Goal: Find specific page/section

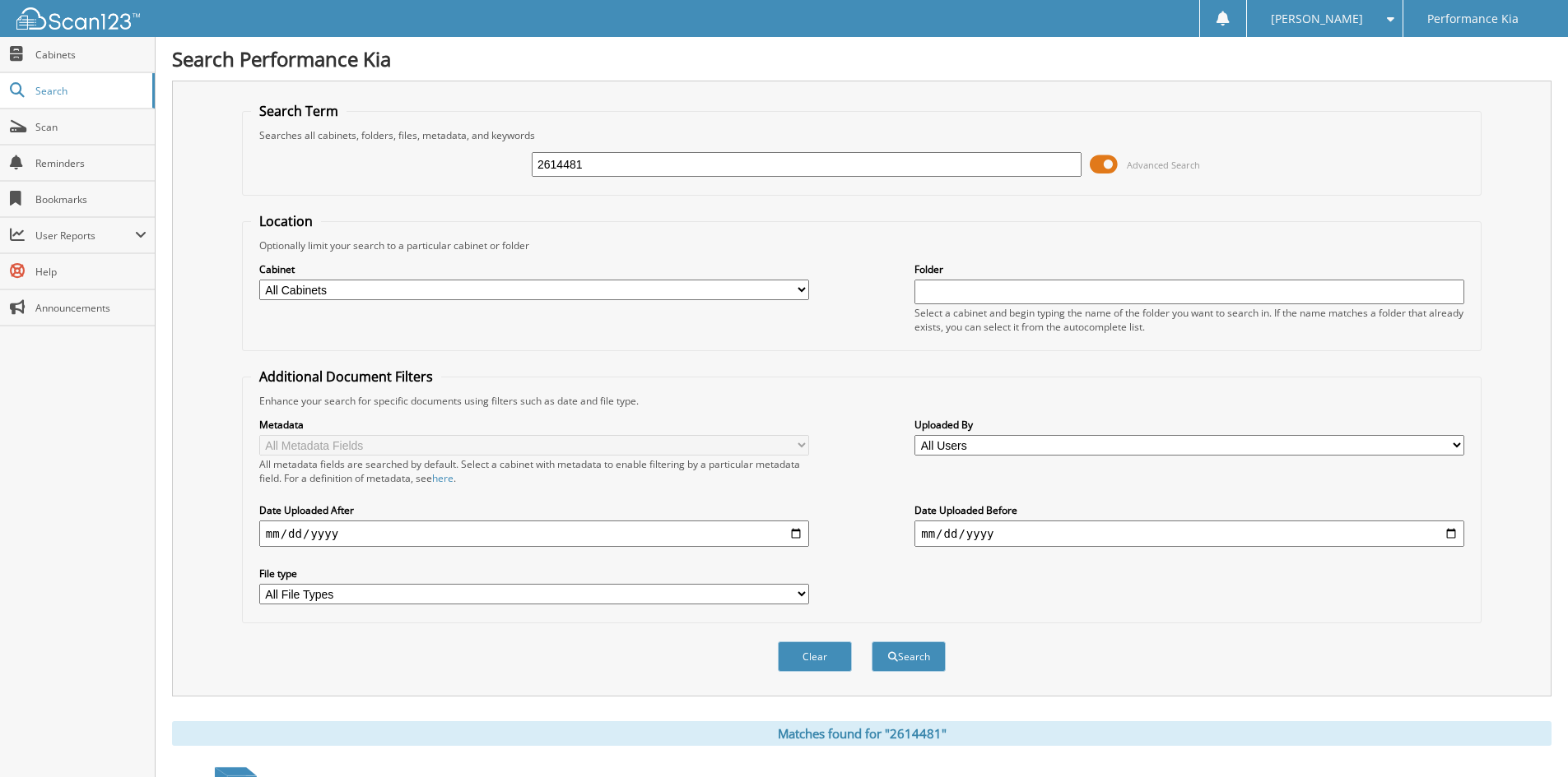
click at [624, 163] on input "2614481" at bounding box center [806, 164] width 549 height 24
paste input "2614481"
type input "2614481"
click at [872, 642] on button "Search" at bounding box center [909, 657] width 74 height 31
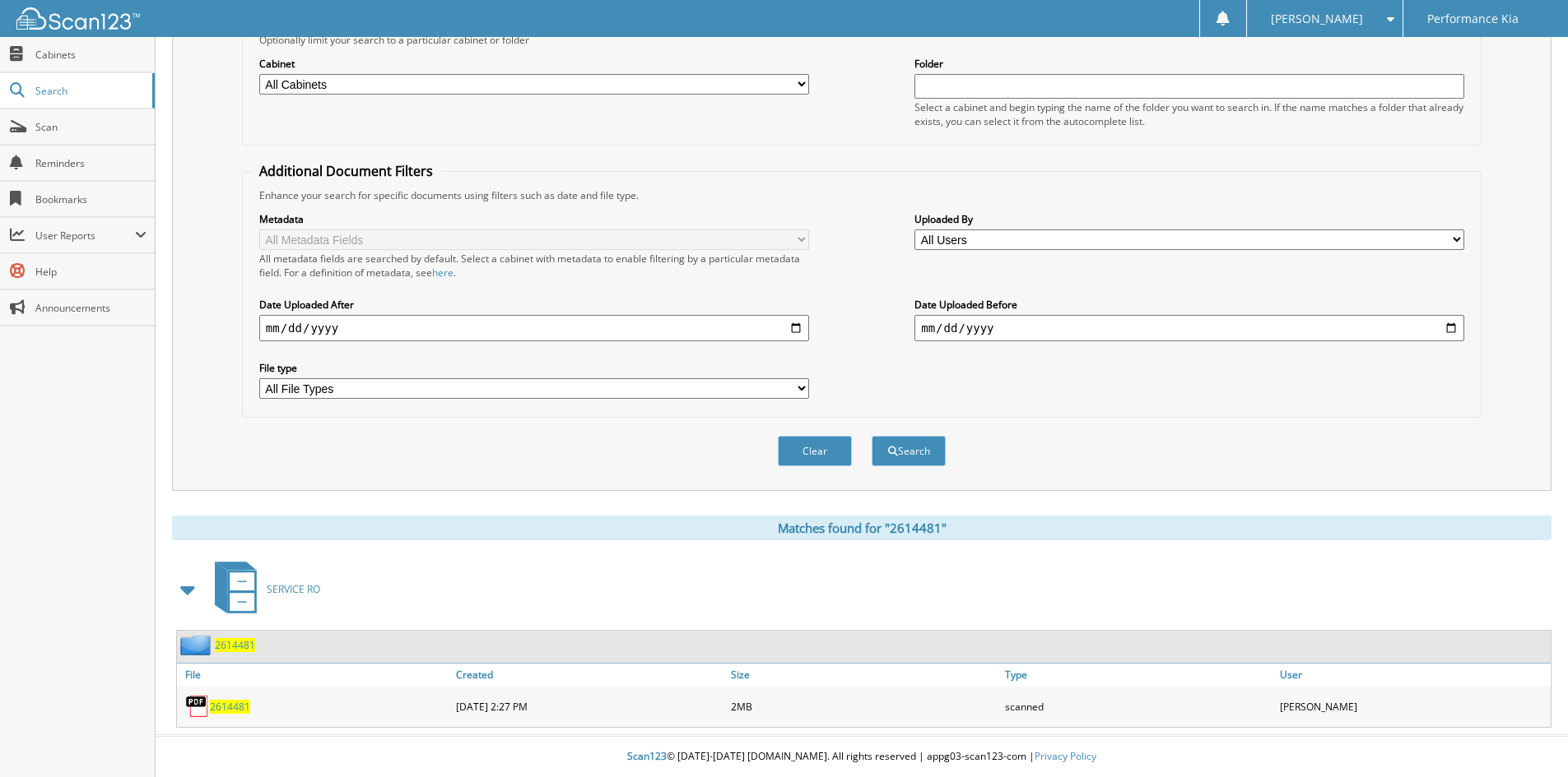
scroll to position [206, 0]
click at [224, 701] on span "2614481" at bounding box center [230, 708] width 41 height 14
